Goal: Task Accomplishment & Management: Complete application form

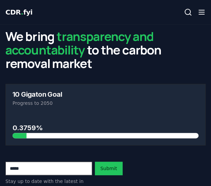
click at [199, 12] on line "button" at bounding box center [201, 12] width 5 height 0
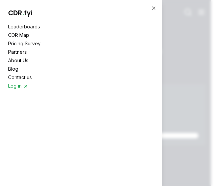
click at [31, 24] on link "Leaderboards" at bounding box center [81, 26] width 146 height 7
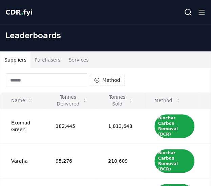
click at [47, 77] on input at bounding box center [46, 80] width 81 height 14
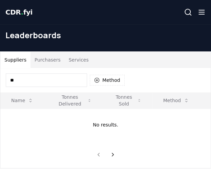
type input "*"
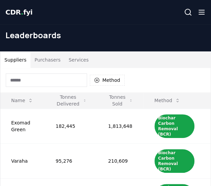
type input "*"
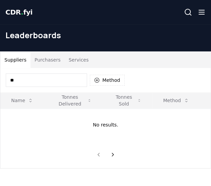
type input "*"
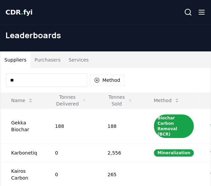
type input "*"
